Goal: Information Seeking & Learning: Check status

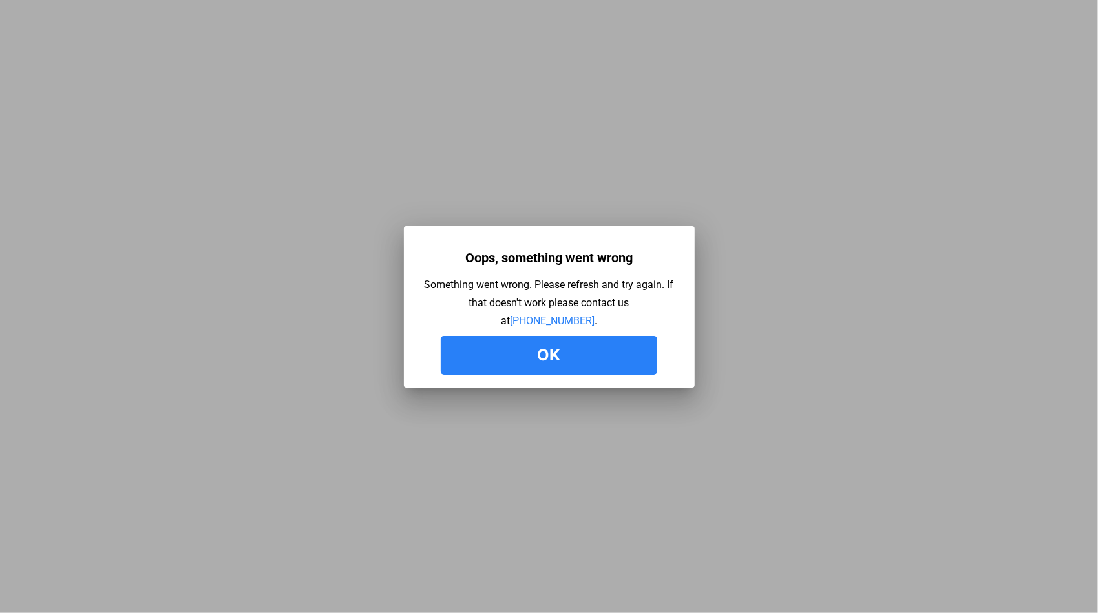
click at [597, 361] on button "Ok" at bounding box center [549, 355] width 217 height 39
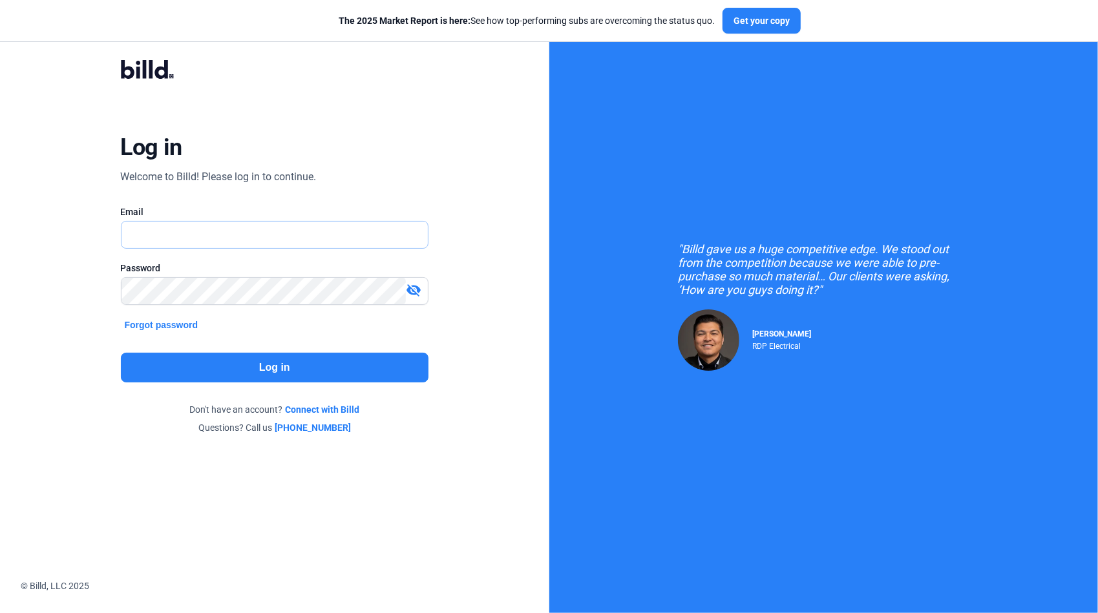
click at [204, 233] on input "text" at bounding box center [268, 235] width 293 height 26
type input "[PERSON_NAME][EMAIL_ADDRESS][DOMAIN_NAME]"
click at [252, 368] on button "Log in" at bounding box center [275, 368] width 308 height 30
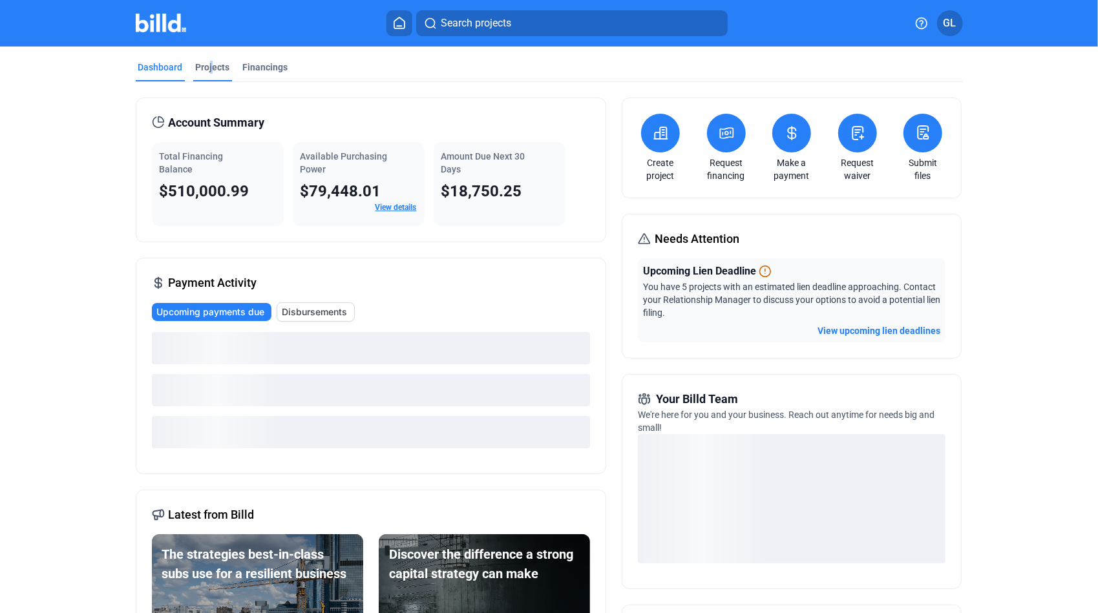
click at [207, 72] on div "Projects" at bounding box center [213, 67] width 34 height 13
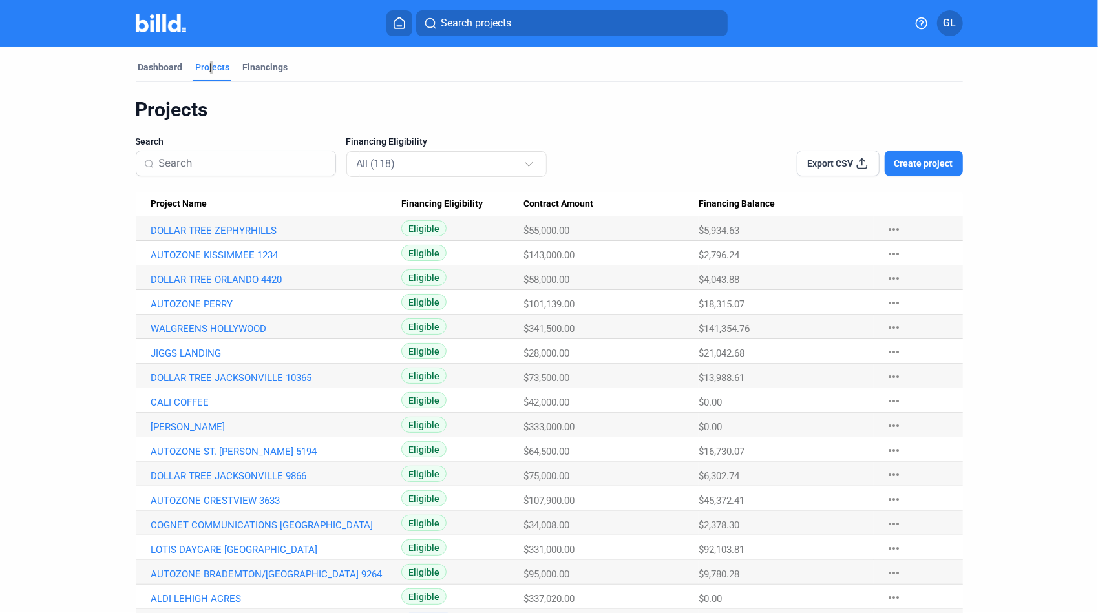
click at [452, 26] on span "Search projects" at bounding box center [476, 24] width 70 height 16
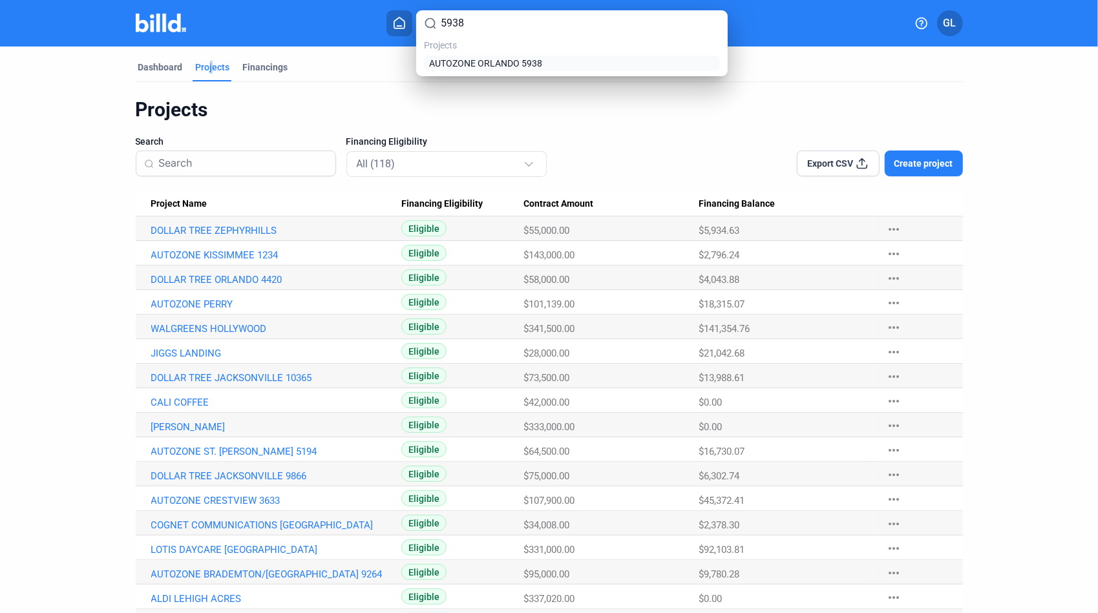
type input "5938"
click at [509, 62] on span "AUTOZONE ORLANDO 5938" at bounding box center [485, 63] width 113 height 13
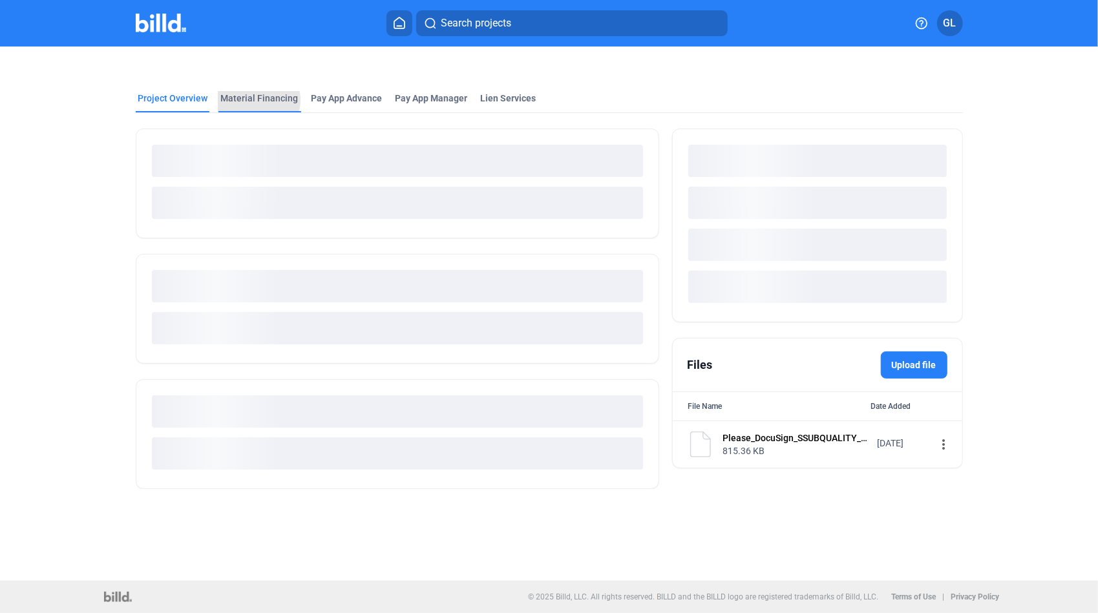
click at [253, 100] on div "Project Overview Material Financing Pay App Advance Pay App Manager Lien Servic…" at bounding box center [549, 276] width 922 height 458
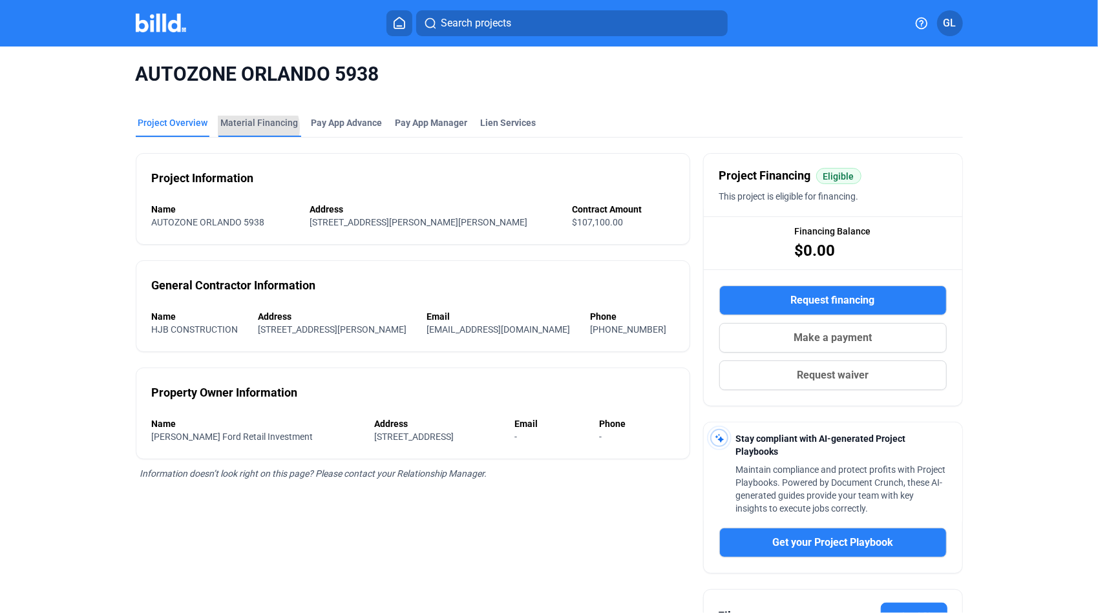
click at [251, 128] on div "Material Financing" at bounding box center [260, 122] width 78 height 13
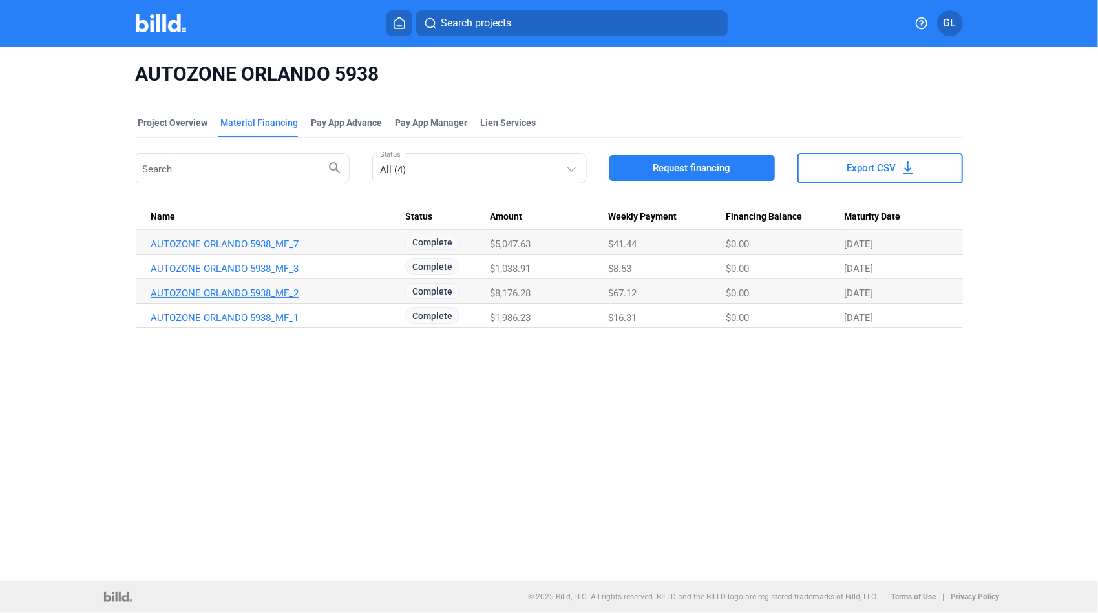
click at [266, 295] on link "AUTOZONE ORLANDO 5938_MF_2" at bounding box center [276, 294] width 250 height 12
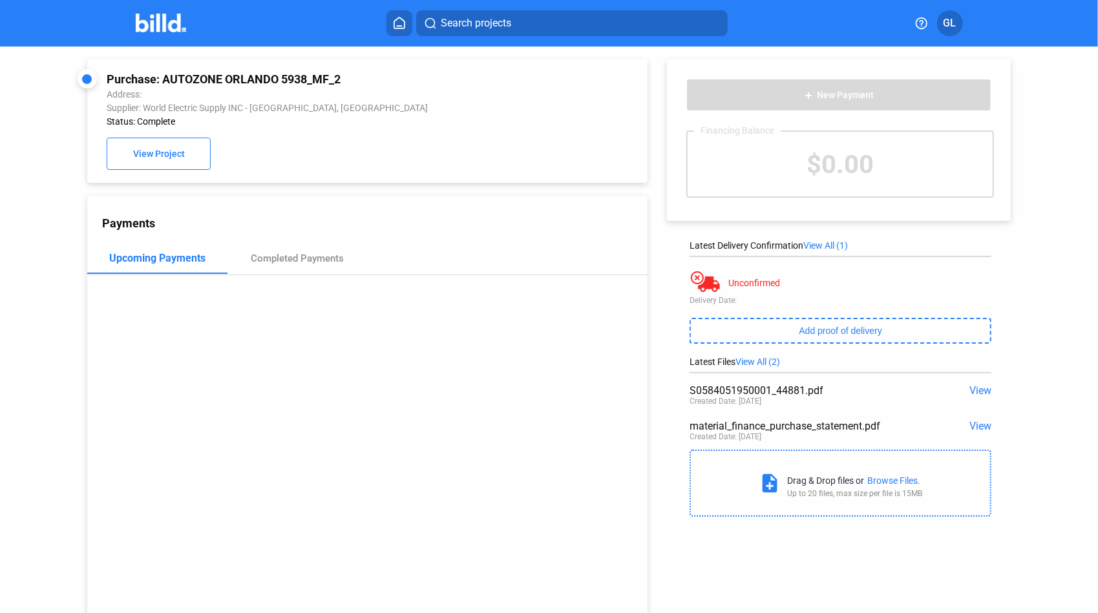
click at [977, 390] on span "View" at bounding box center [980, 391] width 22 height 12
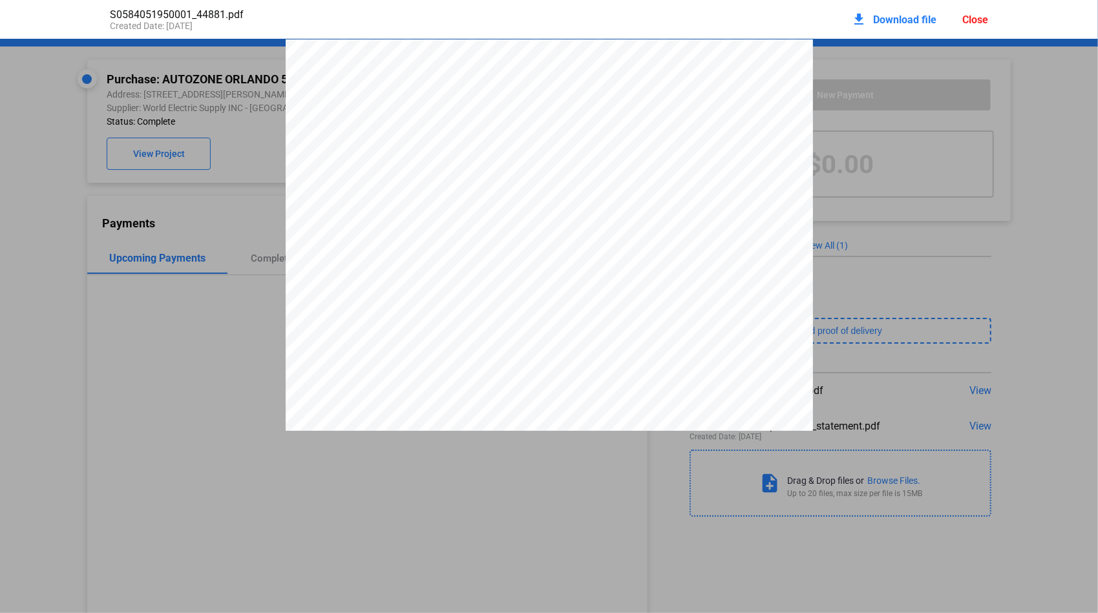
scroll to position [6, 0]
drag, startPoint x: 712, startPoint y: 112, endPoint x: 750, endPoint y: 111, distance: 37.5
click at [752, 111] on div "                   ,                           QUOTE DATE  QUOTE NUMBER   …" at bounding box center [549, 374] width 527 height 682
drag, startPoint x: 750, startPoint y: 111, endPoint x: 732, endPoint y: 110, distance: 18.1
click at [735, 111] on span "S058405195" at bounding box center [751, 105] width 68 height 10
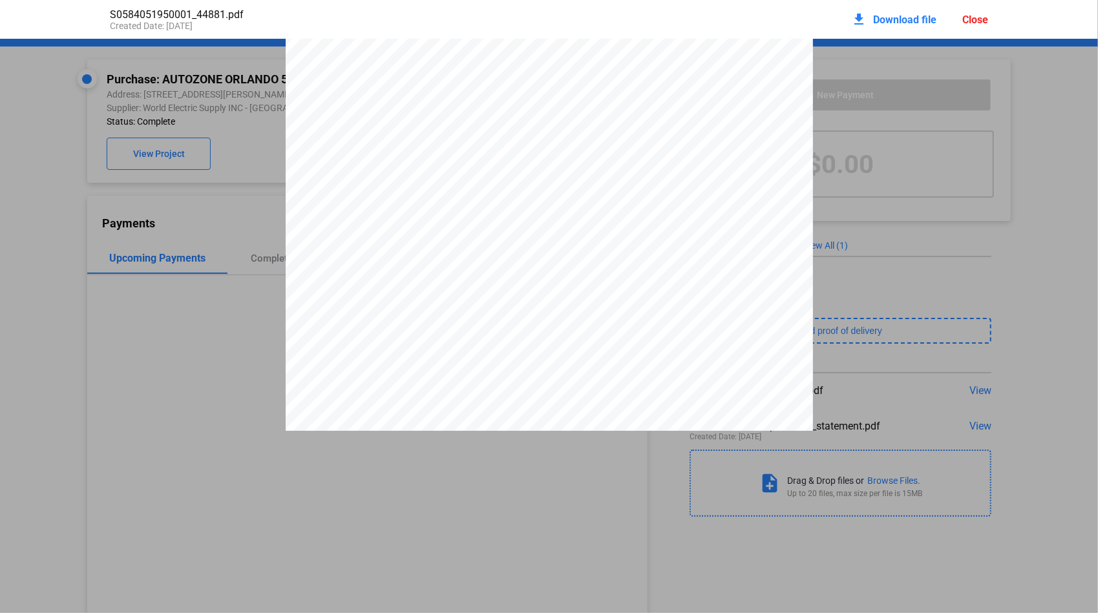
drag, startPoint x: 778, startPoint y: 32, endPoint x: 750, endPoint y: 45, distance: 31.2
click at [777, 32] on div "S0584051950001_44881.pdf Created Date: 04 / 17 / 2025 download Download file Cl…" at bounding box center [549, 19] width 904 height 39
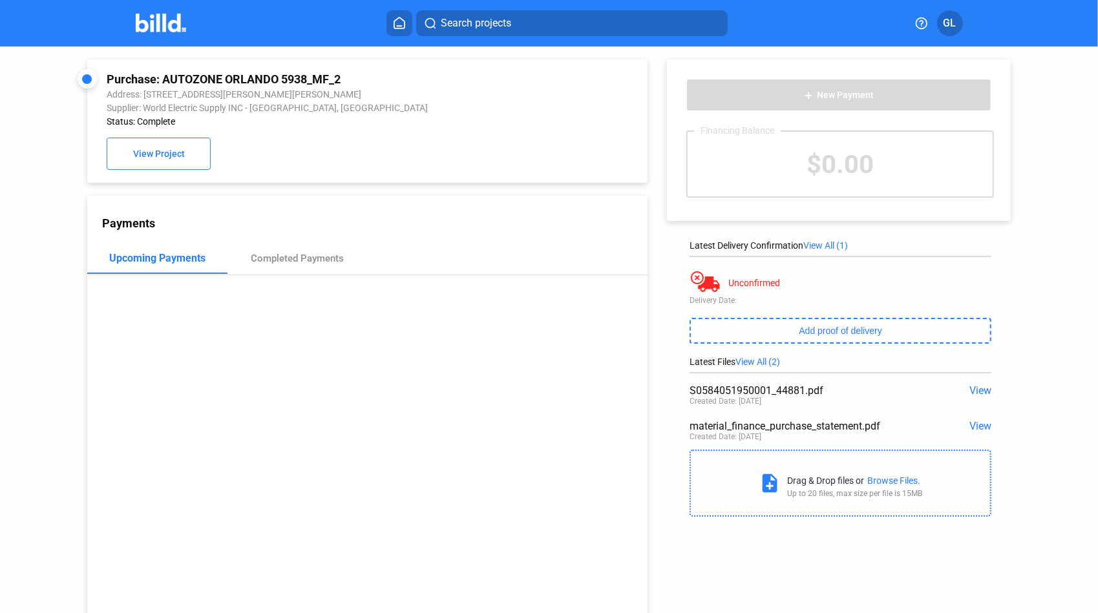
click at [969, 389] on span "View" at bounding box center [980, 391] width 22 height 12
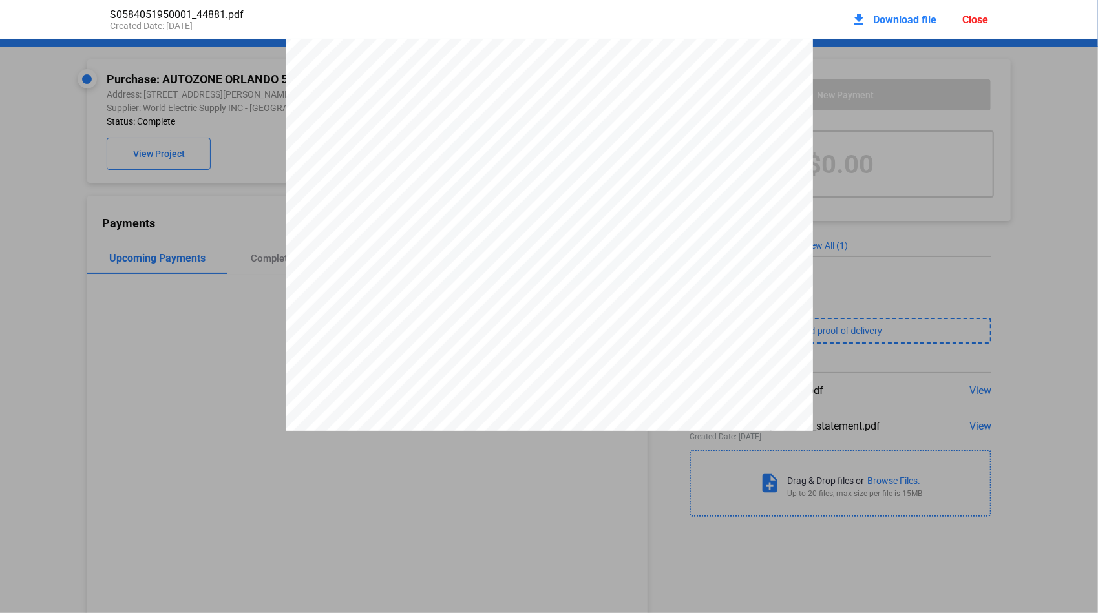
drag, startPoint x: 715, startPoint y: 114, endPoint x: 773, endPoint y: 115, distance: 58.2
click at [773, 111] on span "S058405195" at bounding box center [751, 105] width 68 height 10
click at [985, 19] on div "Close" at bounding box center [975, 20] width 26 height 12
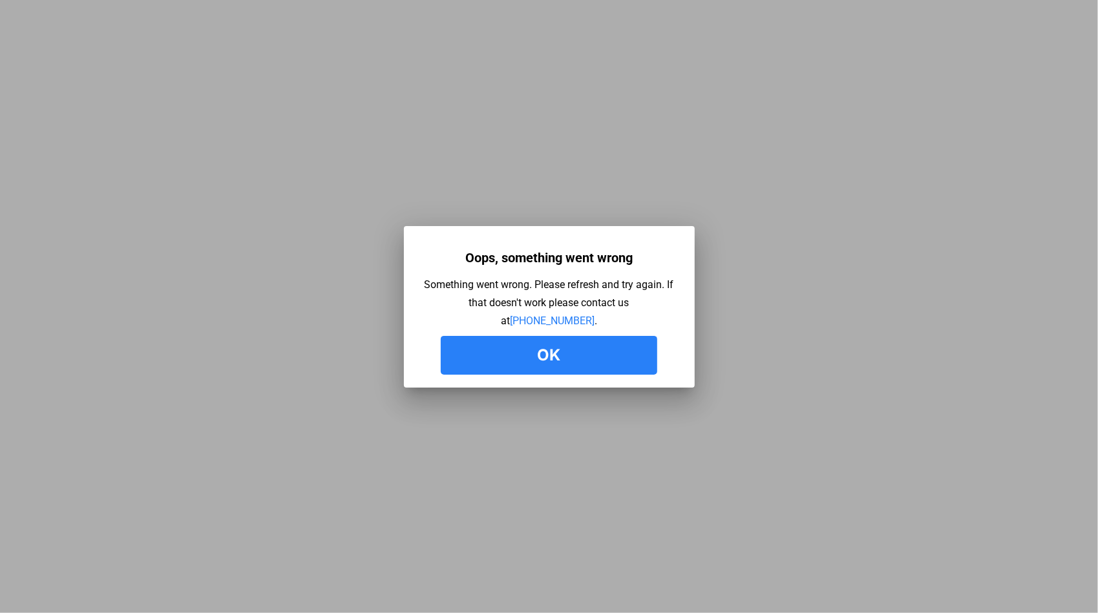
click at [562, 359] on button "Ok" at bounding box center [549, 355] width 217 height 39
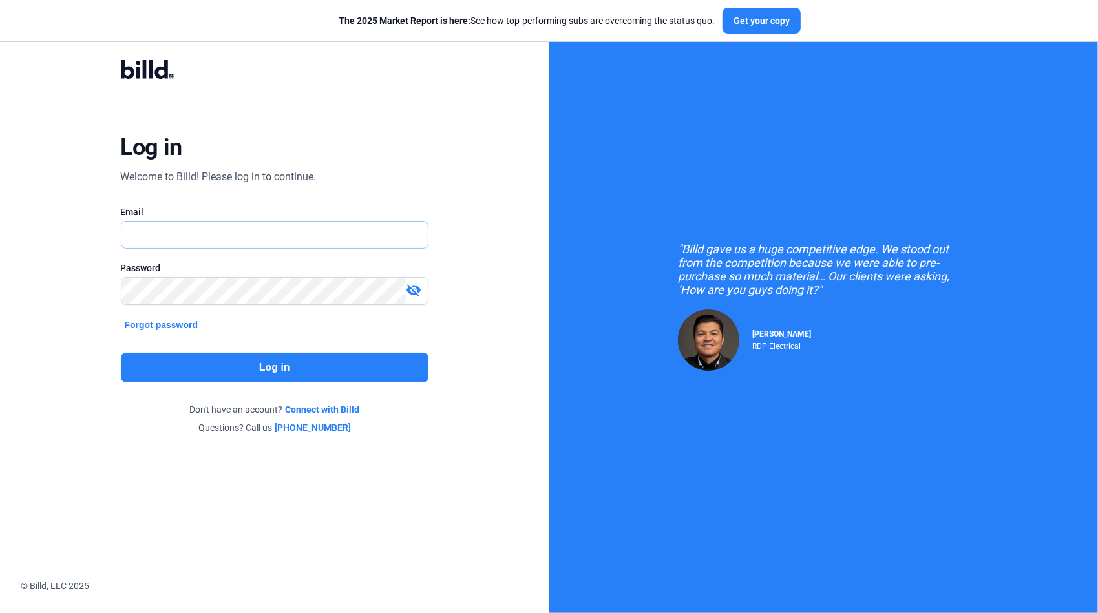
click at [242, 243] on input "text" at bounding box center [275, 235] width 307 height 26
type input "[PERSON_NAME][EMAIL_ADDRESS][DOMAIN_NAME]"
click at [261, 363] on button "Log in" at bounding box center [275, 368] width 308 height 30
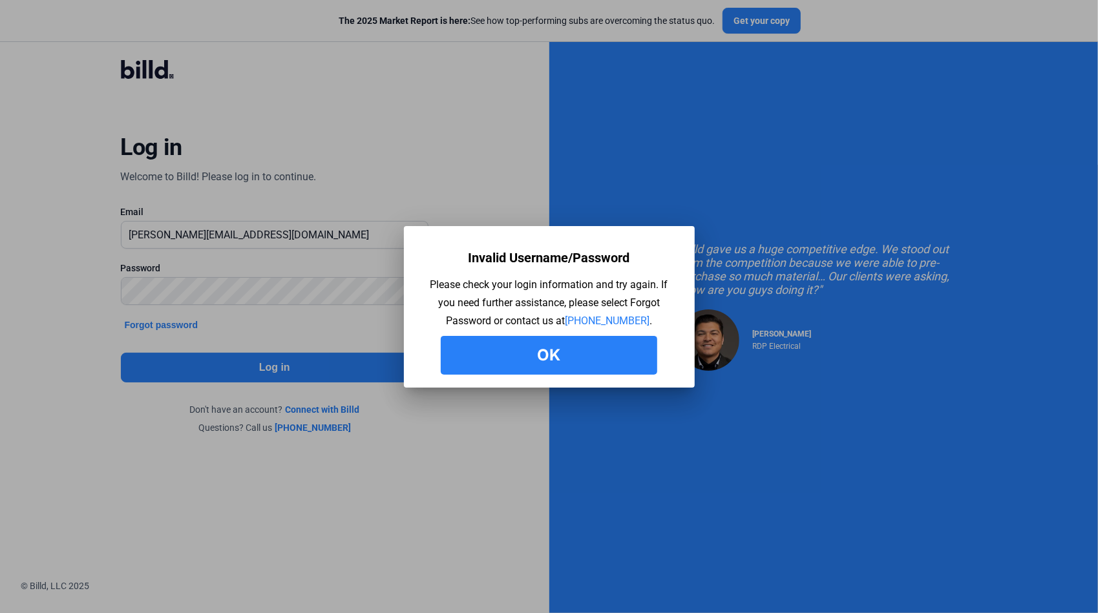
click at [539, 354] on button "Ok" at bounding box center [549, 355] width 217 height 39
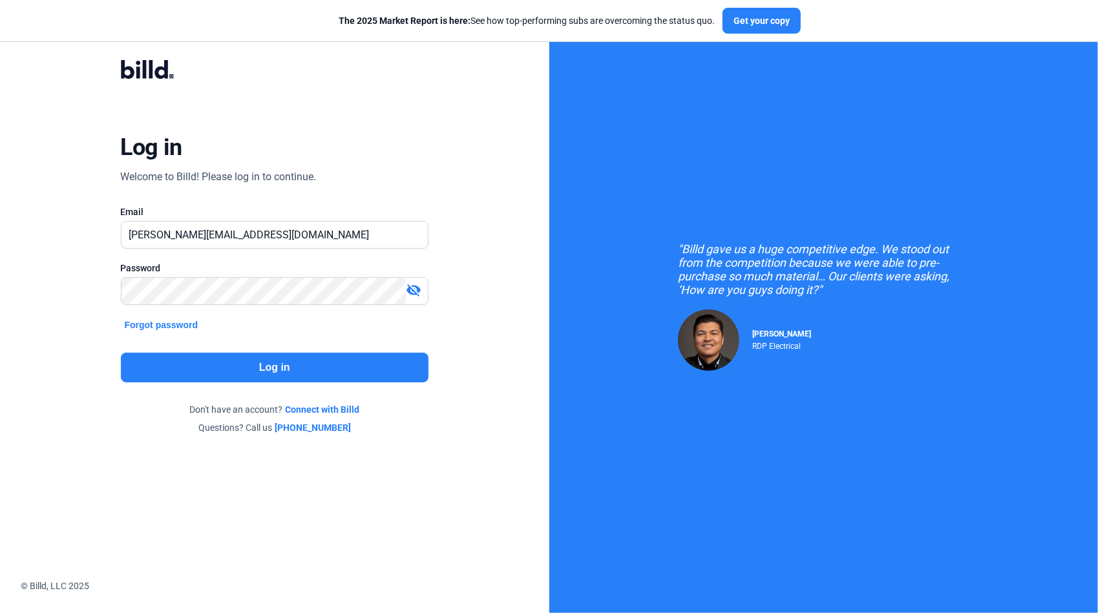
click at [415, 290] on mat-icon "visibility_off" at bounding box center [414, 290] width 16 height 16
click at [76, 290] on div "Log in Welcome to Billd! Please log in to continue. Email [PERSON_NAME][EMAIL_A…" at bounding box center [274, 247] width 549 height 495
click at [264, 369] on button "Log in" at bounding box center [275, 368] width 308 height 30
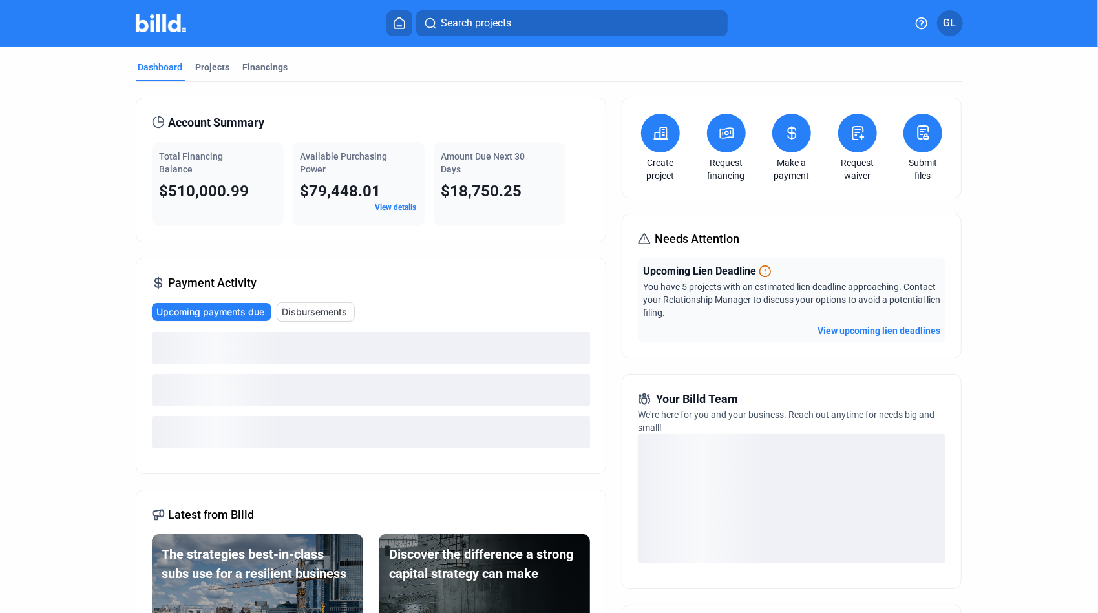
click at [471, 26] on span "Search projects" at bounding box center [476, 24] width 70 height 16
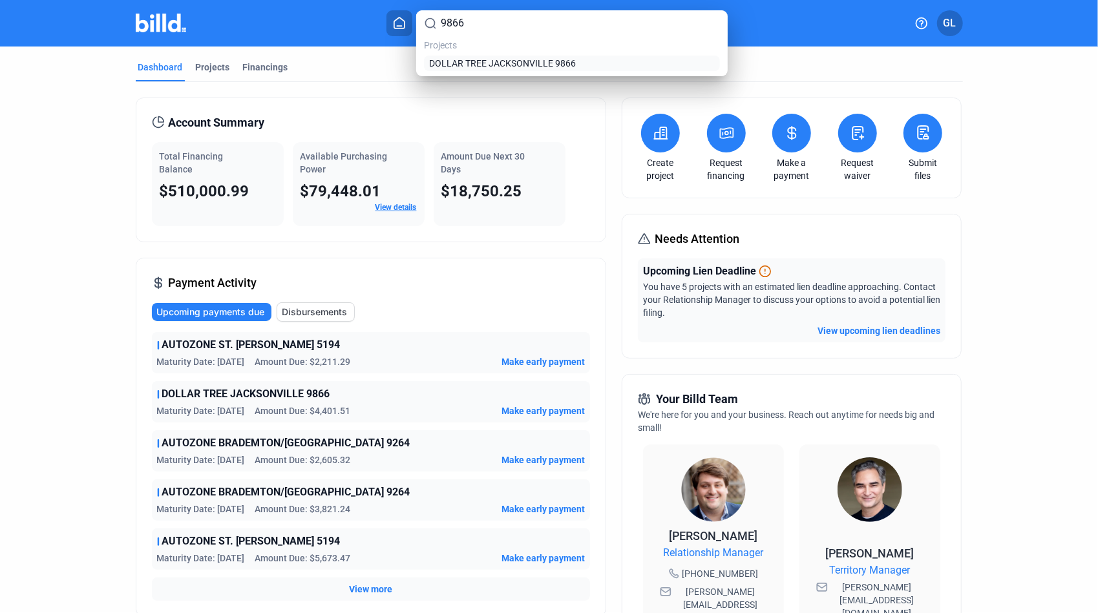
type input "9866"
click at [513, 63] on span "DOLLAR TREE JACKSONVILLE 9866" at bounding box center [502, 63] width 147 height 13
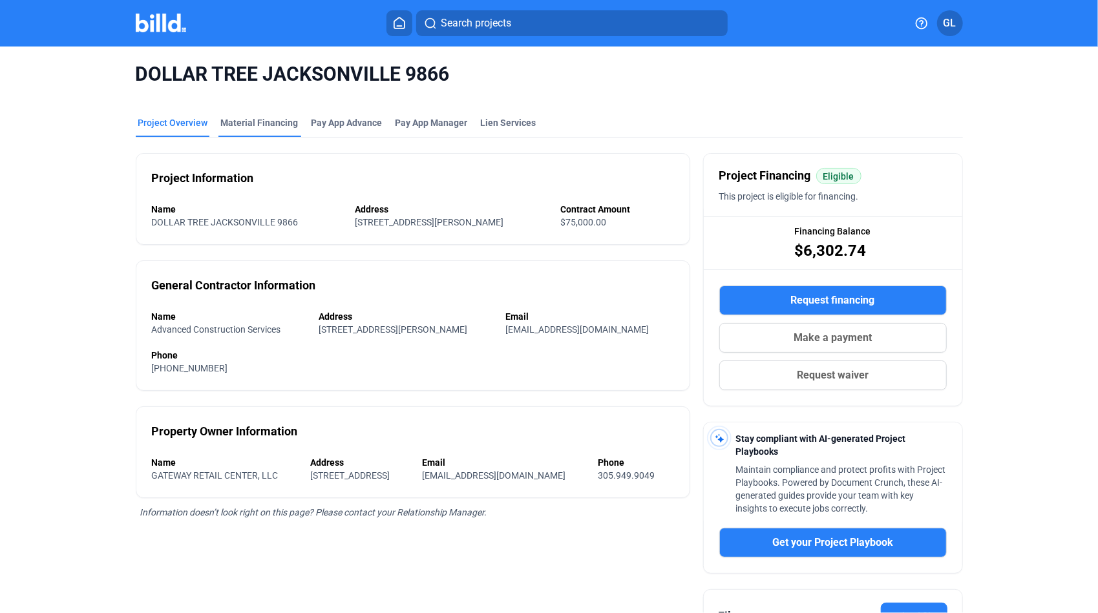
click at [251, 123] on div "Material Financing" at bounding box center [260, 122] width 78 height 13
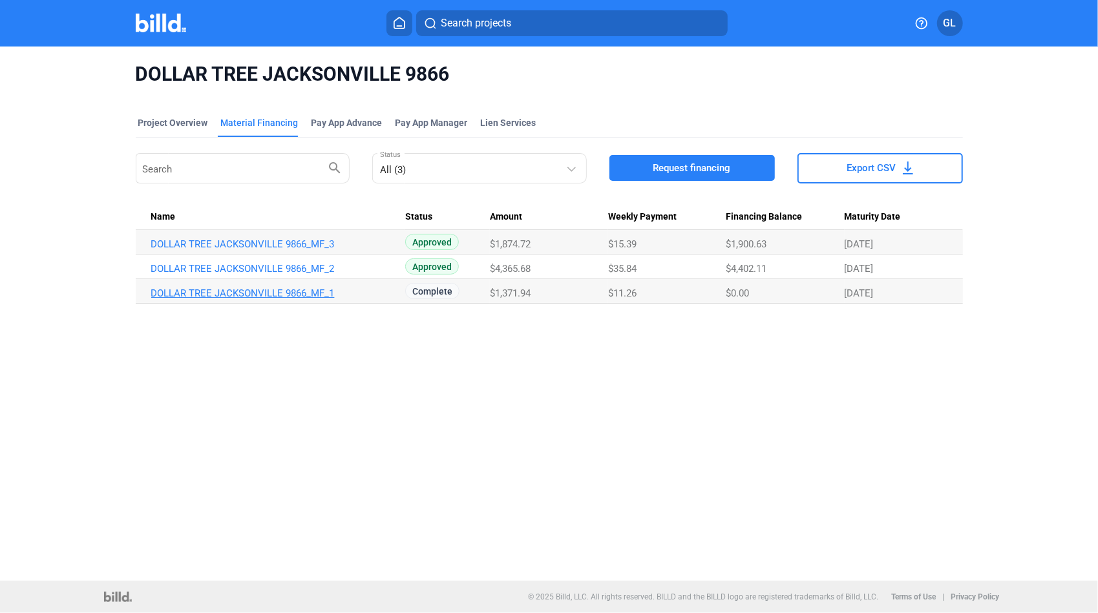
click at [242, 293] on link "DOLLAR TREE JACKSONVILLE 9866_MF_1" at bounding box center [276, 294] width 250 height 12
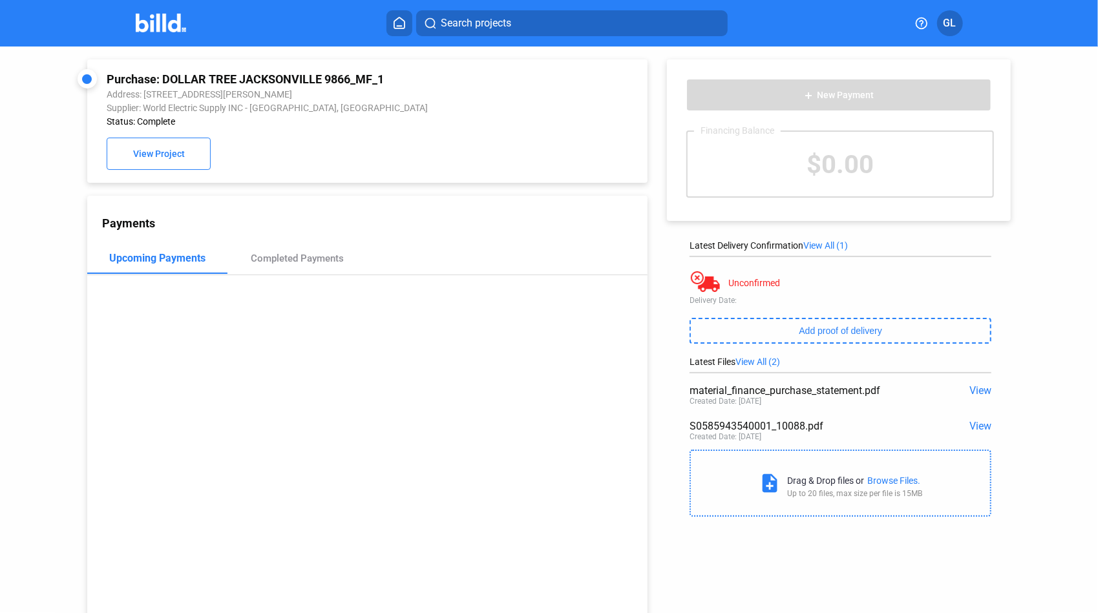
click at [971, 425] on span "View" at bounding box center [980, 426] width 22 height 12
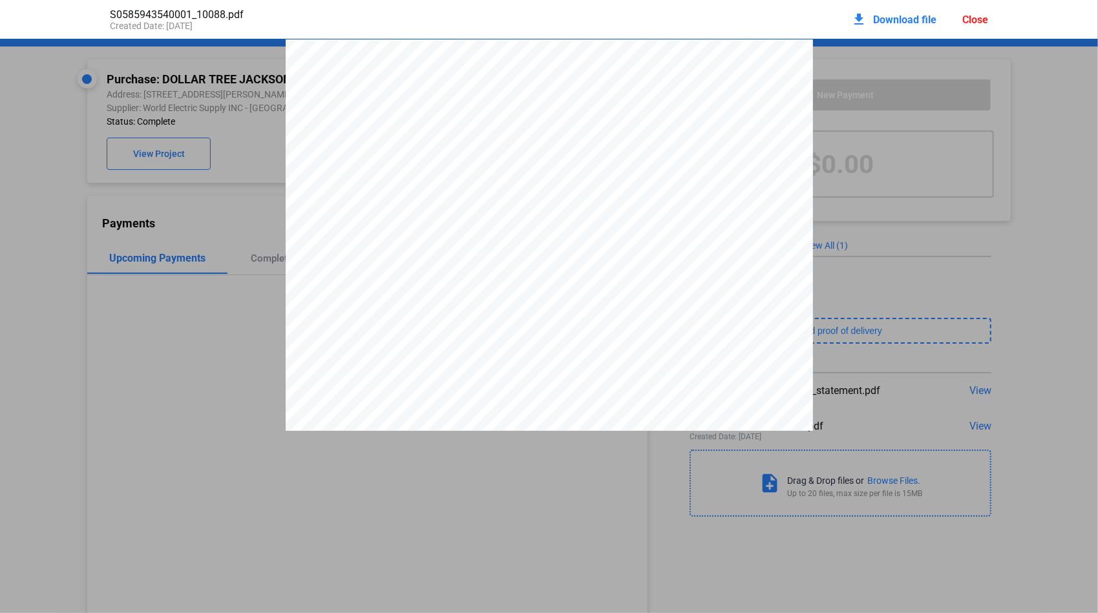
scroll to position [6, 0]
drag, startPoint x: 715, startPoint y: 111, endPoint x: 772, endPoint y: 110, distance: 56.9
click at [773, 110] on span "S058594354" at bounding box center [751, 105] width 68 height 10
click at [981, 19] on div "Close" at bounding box center [975, 20] width 26 height 12
